Goal: Download file/media

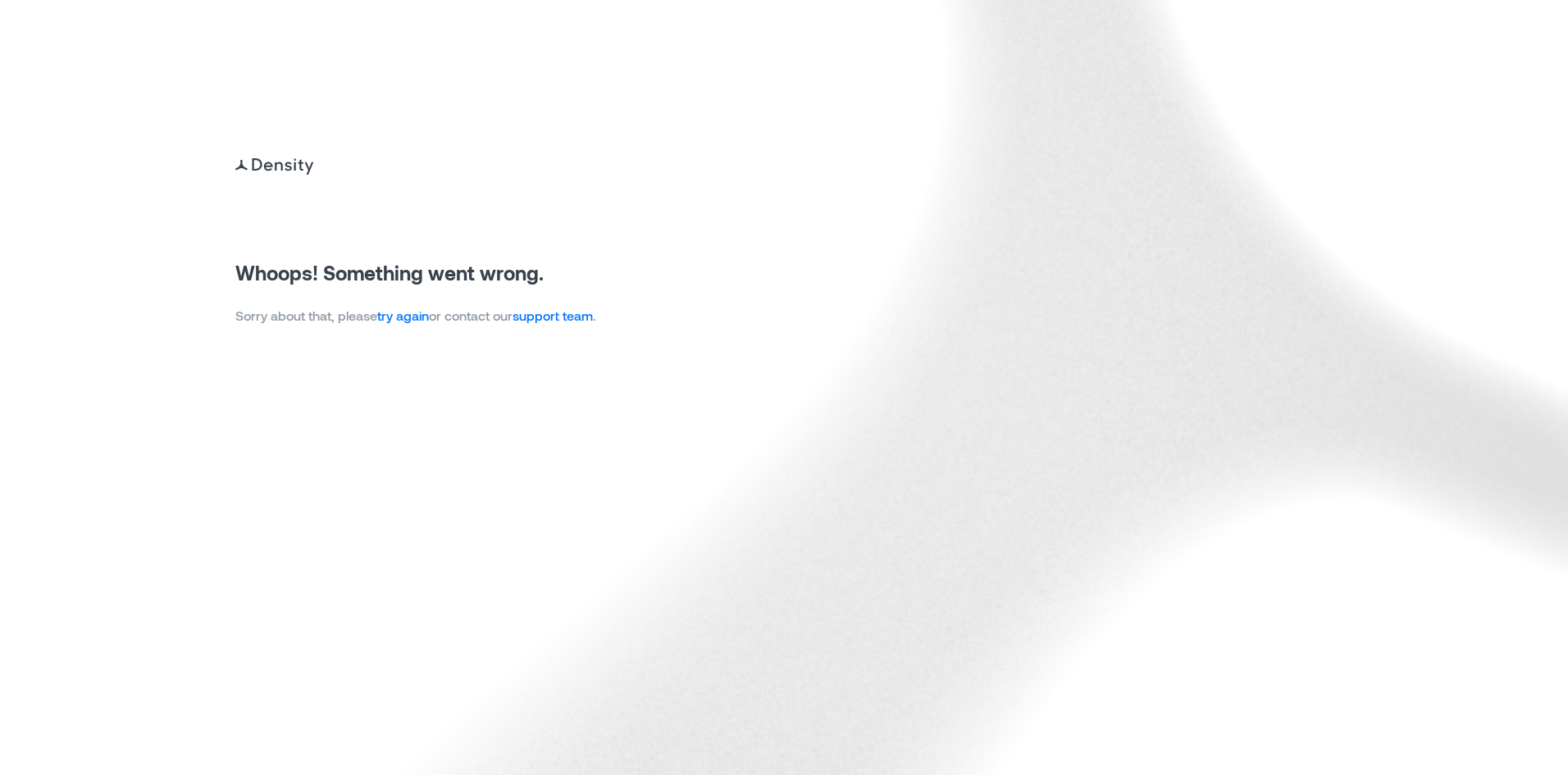
click at [429, 320] on link "try again" at bounding box center [402, 315] width 52 height 15
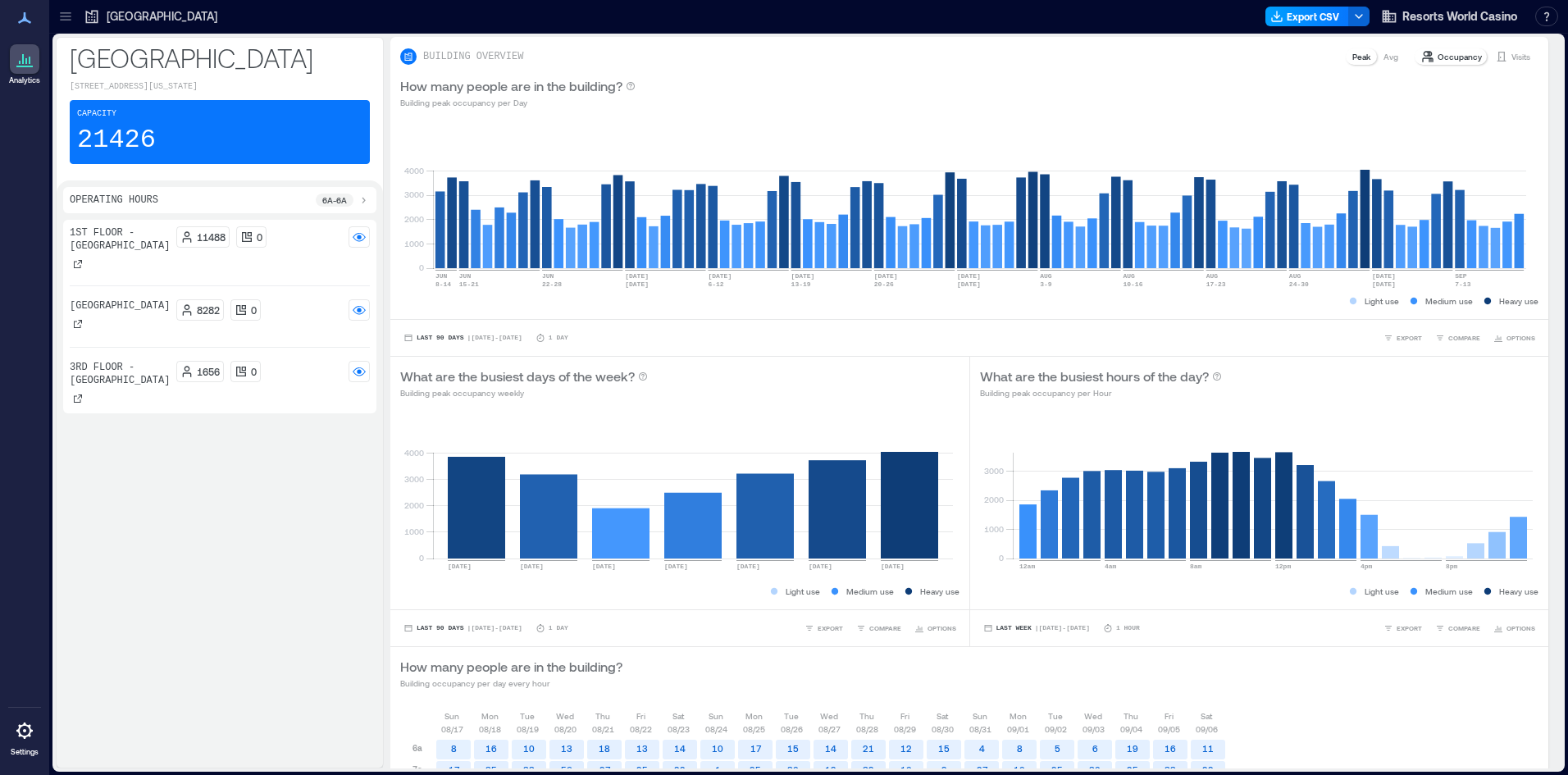
click at [1273, 21] on icon "button" at bounding box center [1277, 16] width 13 height 13
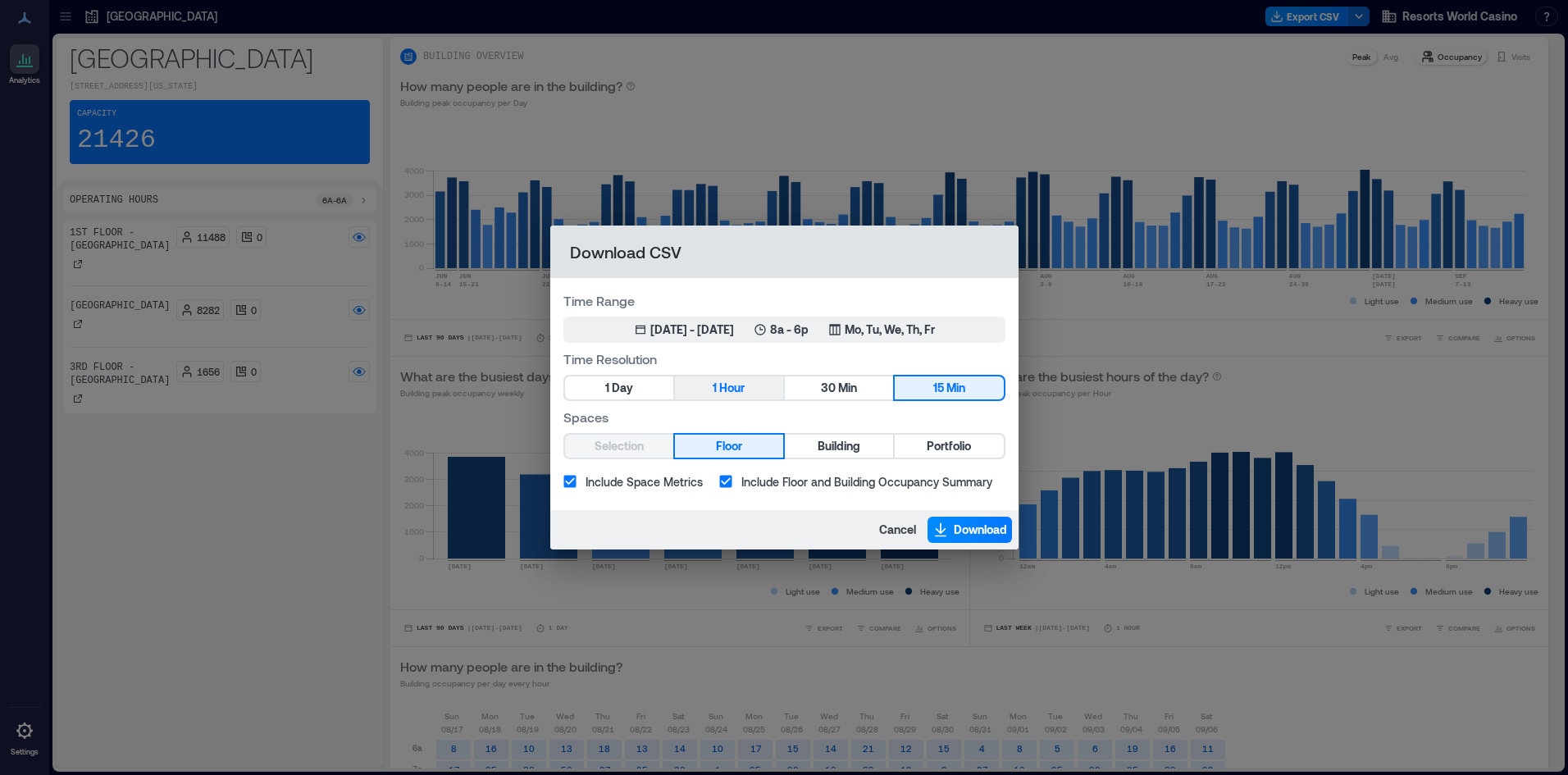
click at [753, 381] on button "1 Hour" at bounding box center [728, 387] width 108 height 23
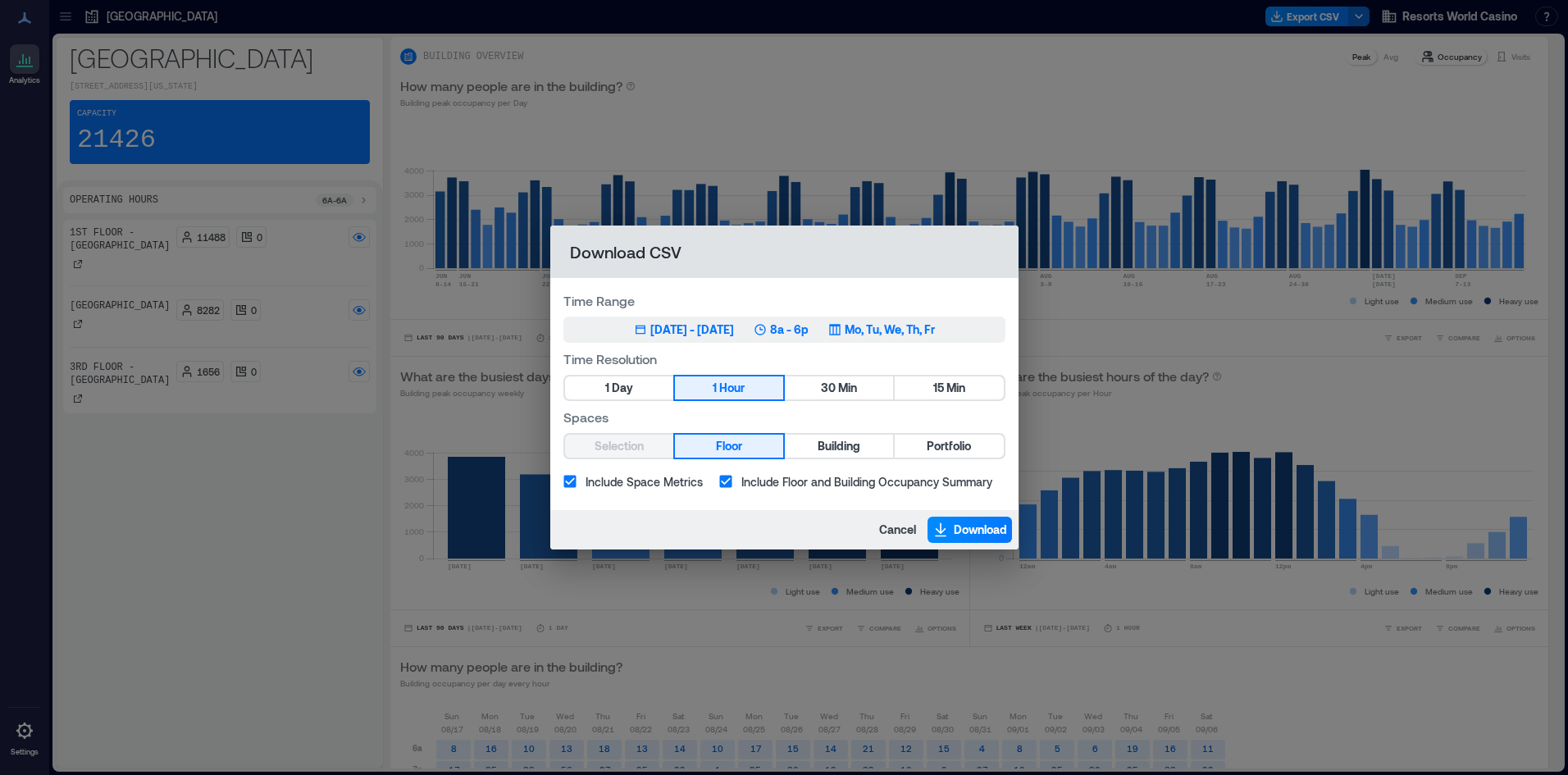
click at [843, 333] on div "Jun 13, 2025 - Sep 12, 2025 8a - 6p Mo, Tu, We, Th, Fr" at bounding box center [784, 330] width 300 height 16
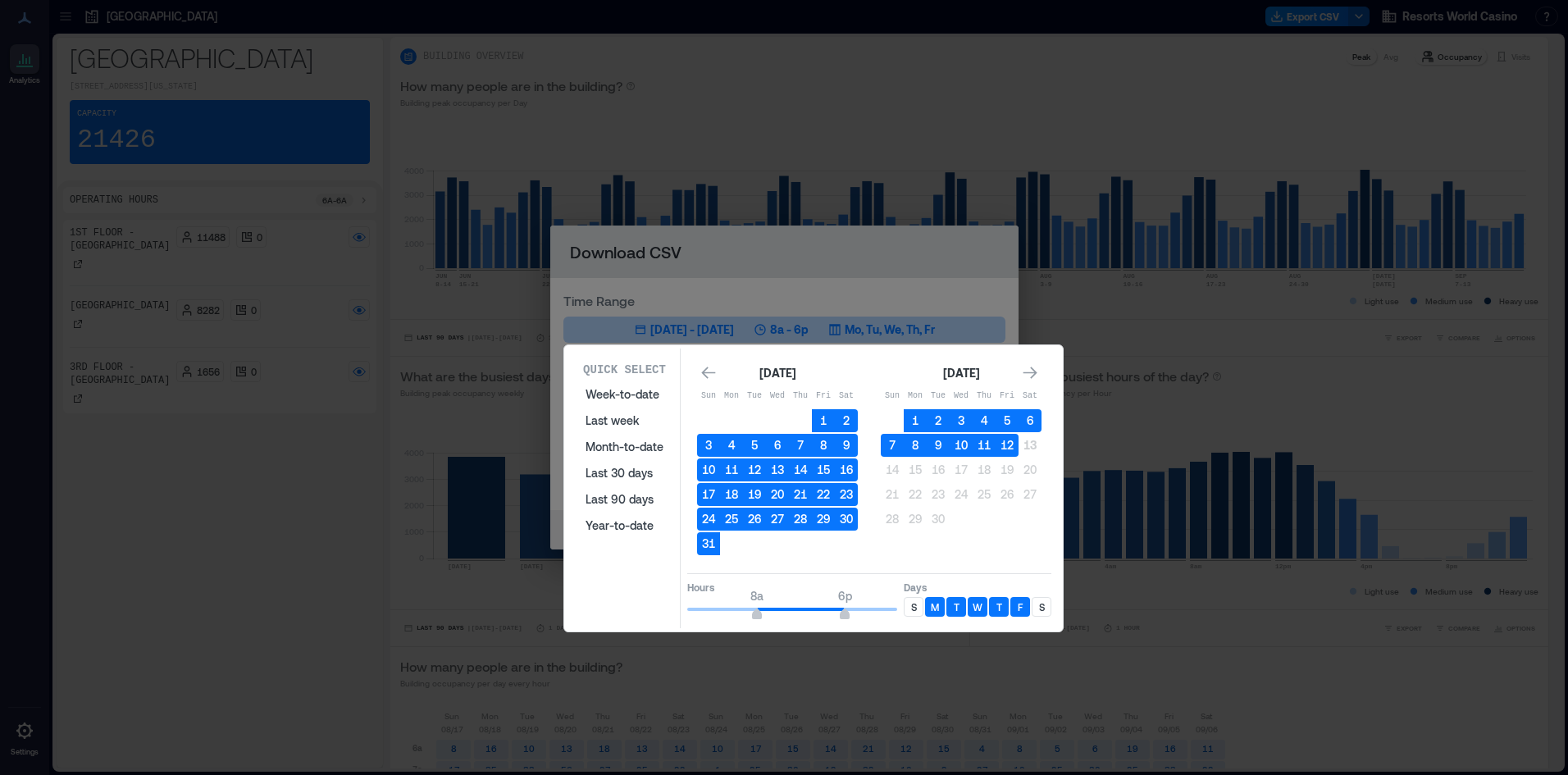
drag, startPoint x: 1009, startPoint y: 442, endPoint x: 913, endPoint y: 601, distance: 185.7
click at [1009, 444] on button "12" at bounding box center [1006, 444] width 23 height 23
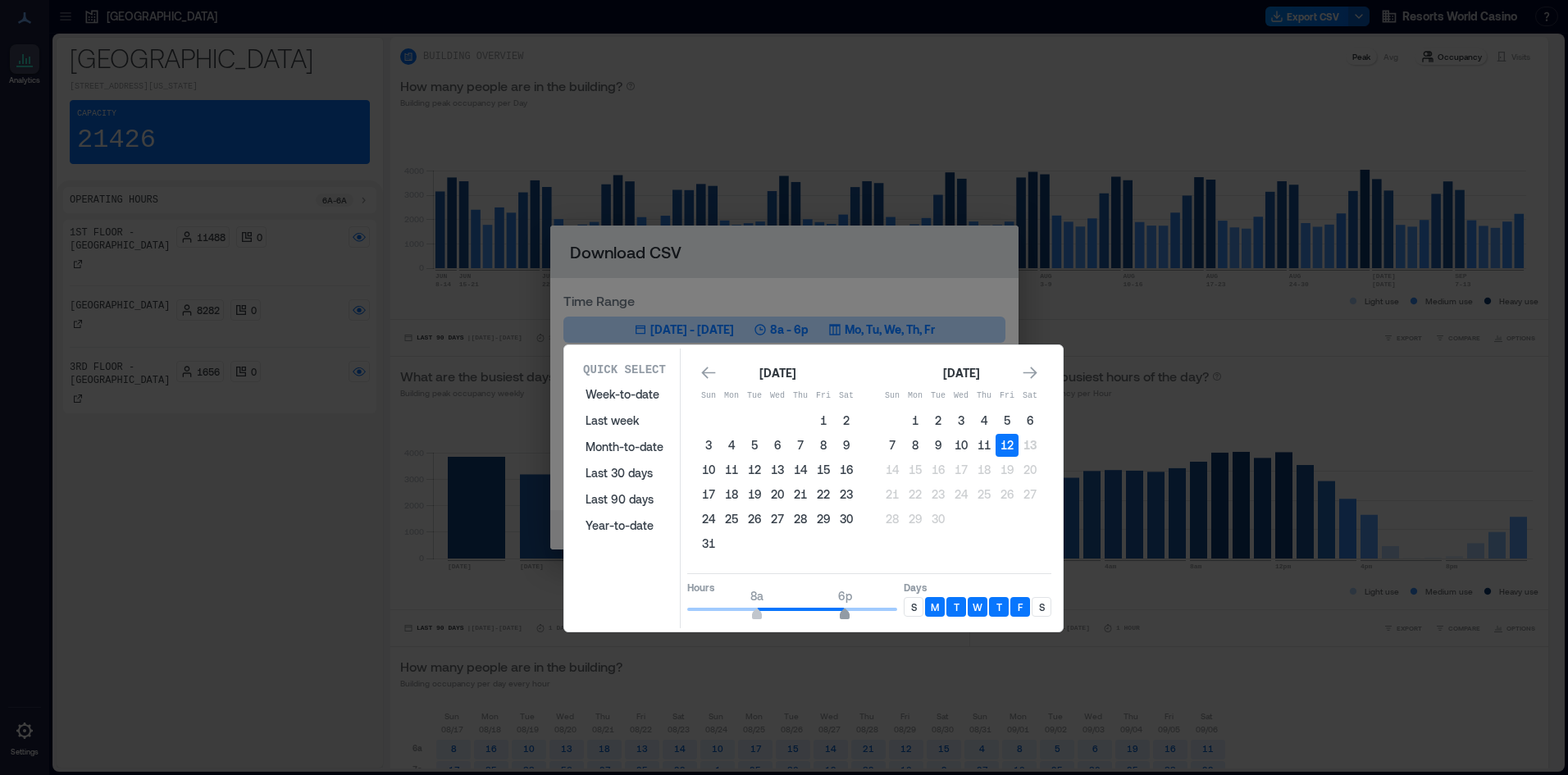
drag, startPoint x: 840, startPoint y: 618, endPoint x: 895, endPoint y: 617, distance: 55.0
click at [850, 617] on span "6p" at bounding box center [844, 616] width 10 height 6
type input "**"
type input "*"
drag, startPoint x: 759, startPoint y: 608, endPoint x: 550, endPoint y: 602, distance: 209.1
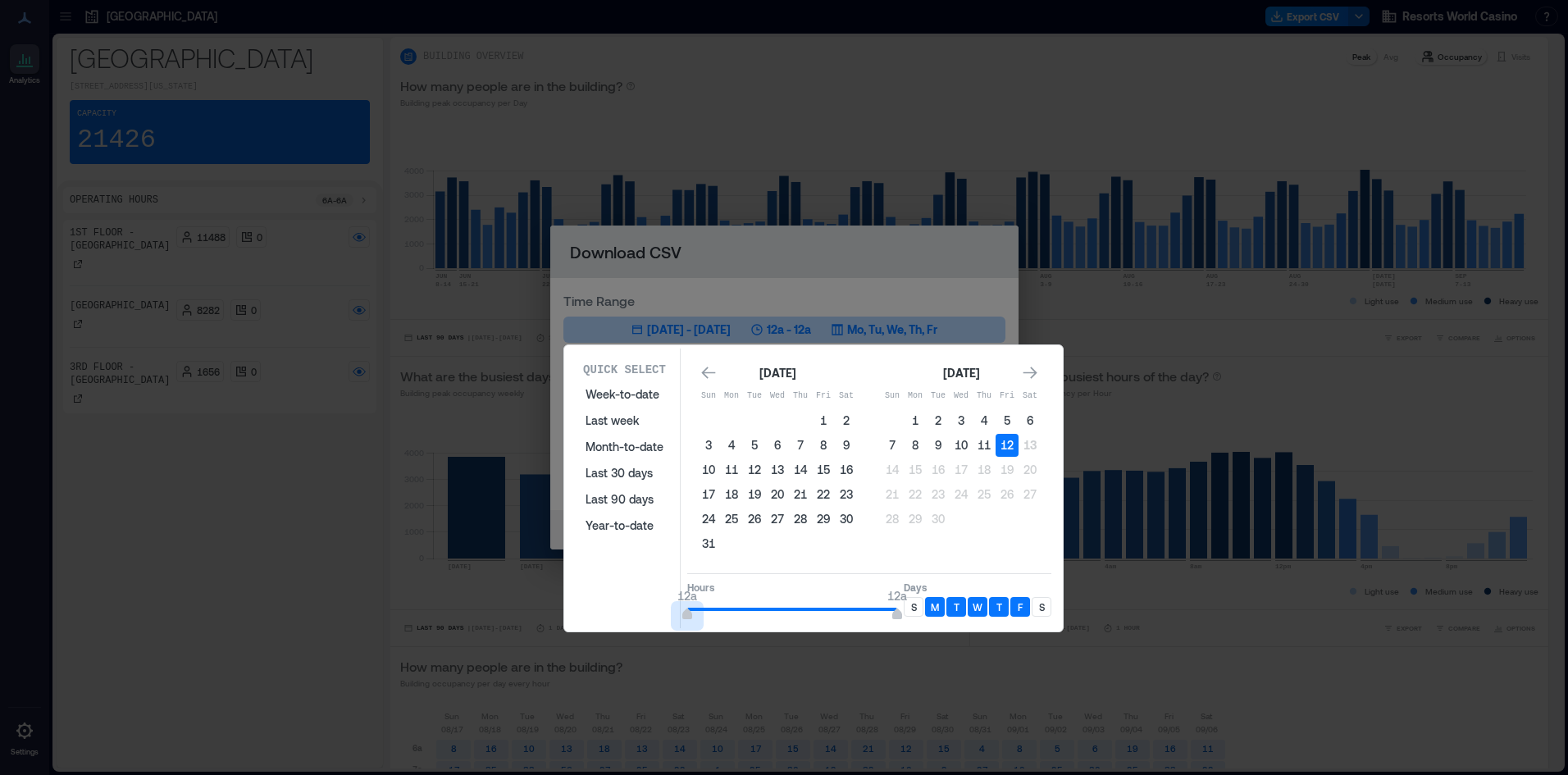
click at [0, 774] on div "Quick Select Week-to-date Last week Month-to-date Last 30 days Last 90 days Yea…" at bounding box center [0, 775] width 0 height 0
click at [918, 607] on div "S" at bounding box center [913, 607] width 20 height 20
click at [1037, 607] on div "S" at bounding box center [1042, 607] width 20 height 20
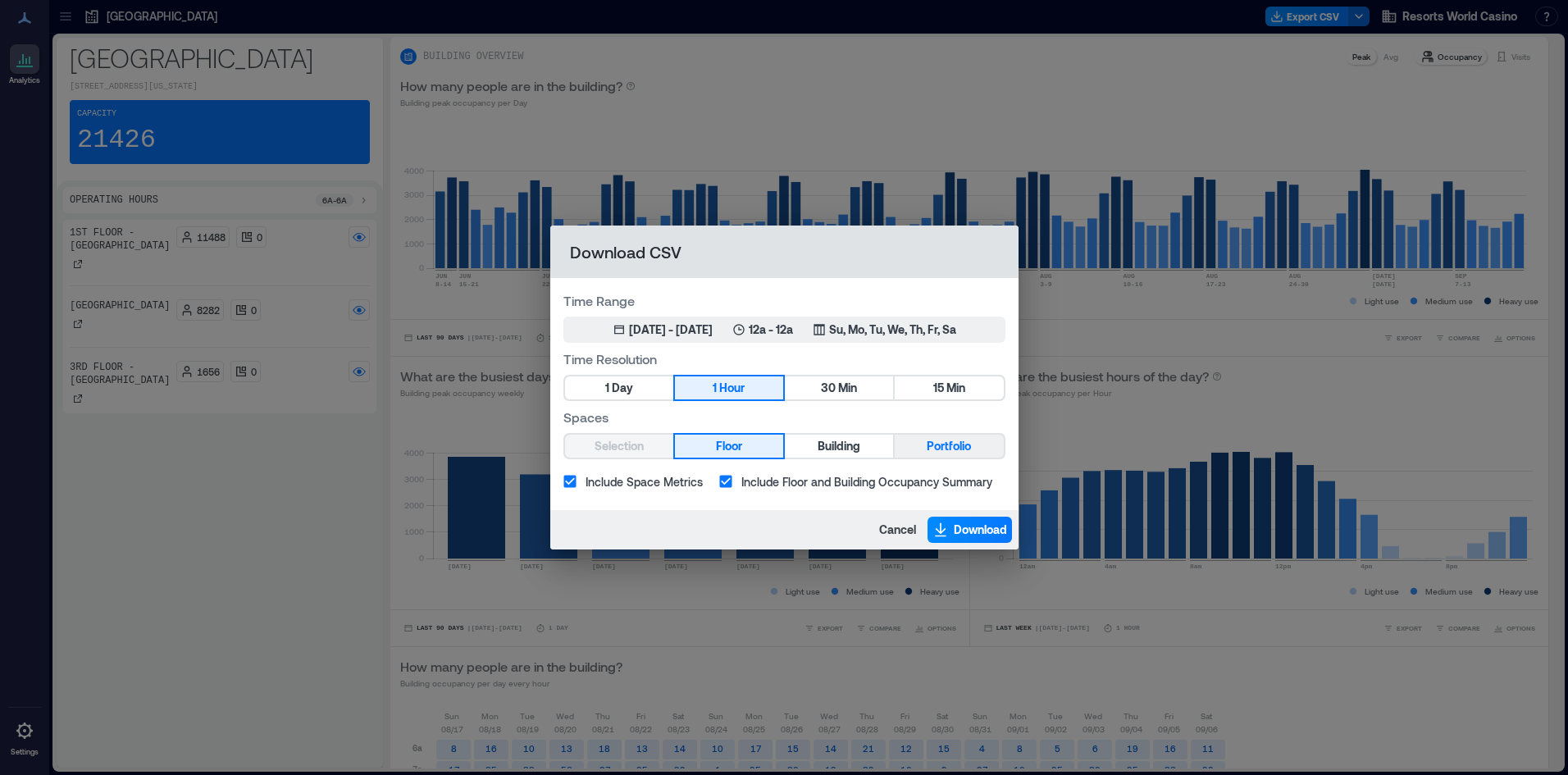
click at [914, 449] on button "Portfolio" at bounding box center [948, 445] width 108 height 23
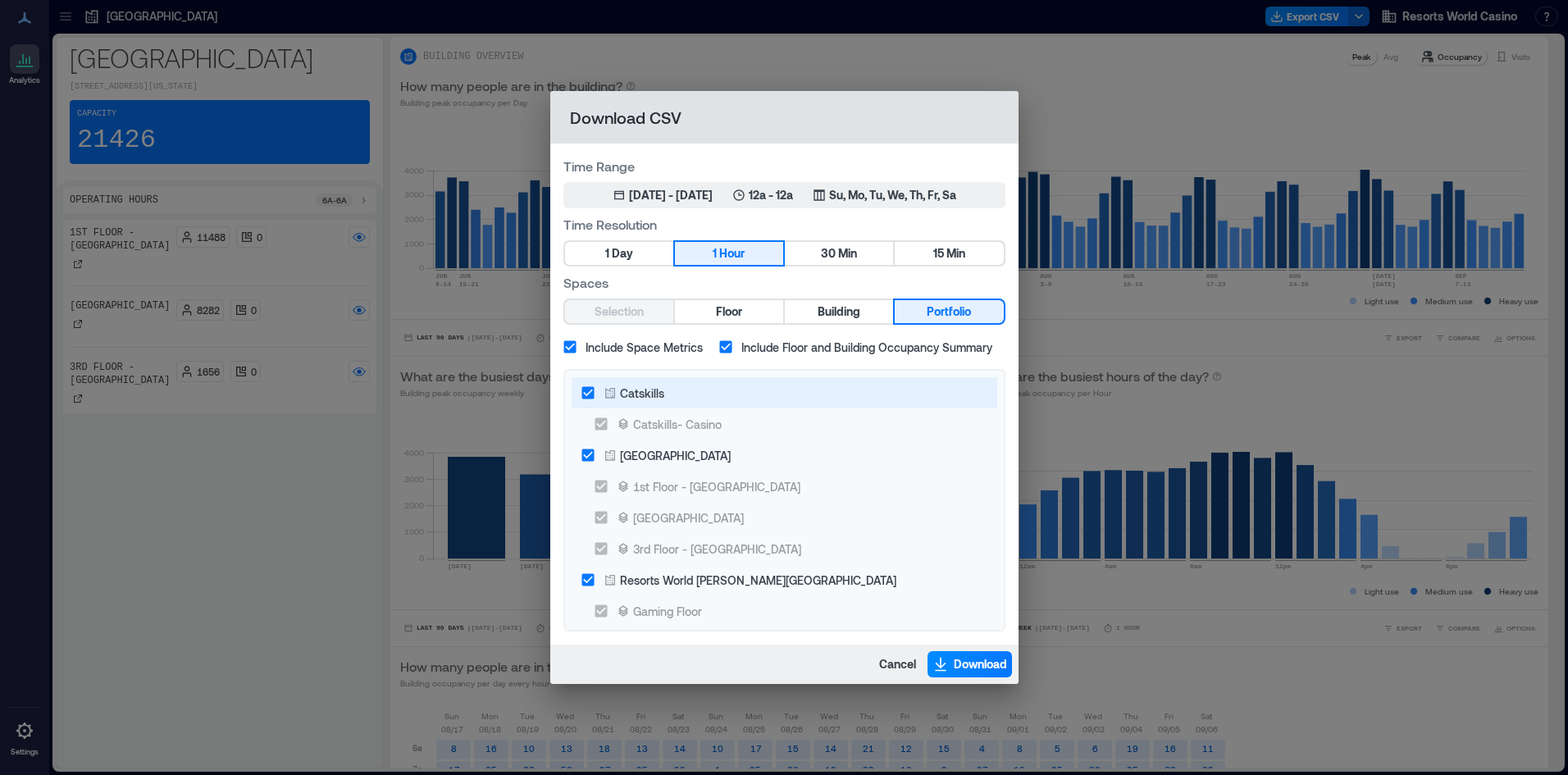
click at [697, 403] on label "Catskills" at bounding box center [772, 393] width 402 height 31
click at [695, 572] on div "Resorts World Hudson Valley" at bounding box center [758, 580] width 276 height 17
click at [957, 658] on span "Download" at bounding box center [980, 664] width 54 height 16
